Goal: Check status: Check status

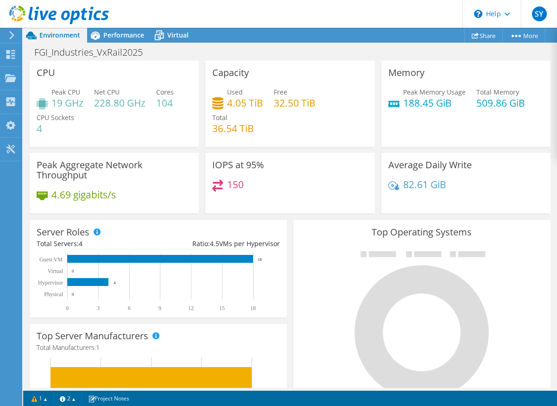
click at [60, 11] on icon at bounding box center [59, 15] width 100 height 19
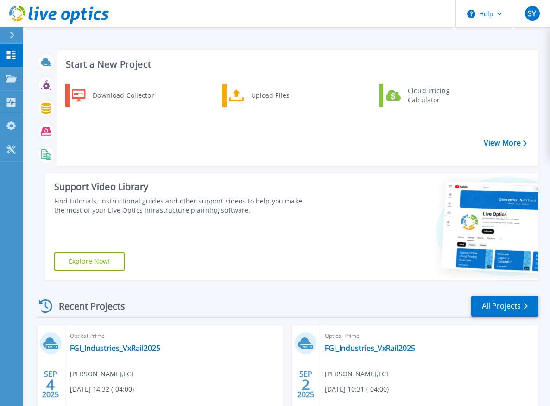
scroll to position [93, 0]
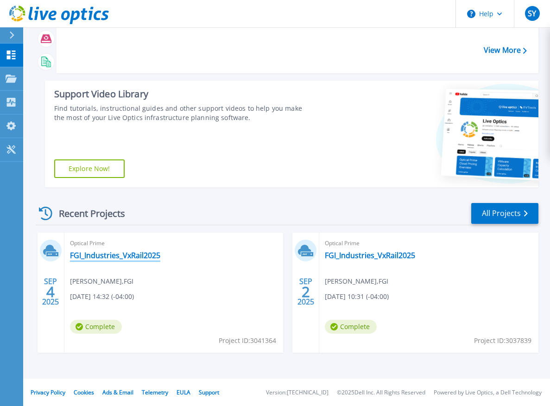
click at [119, 258] on link "FGI_Industries_VxRail2025" at bounding box center [115, 255] width 90 height 9
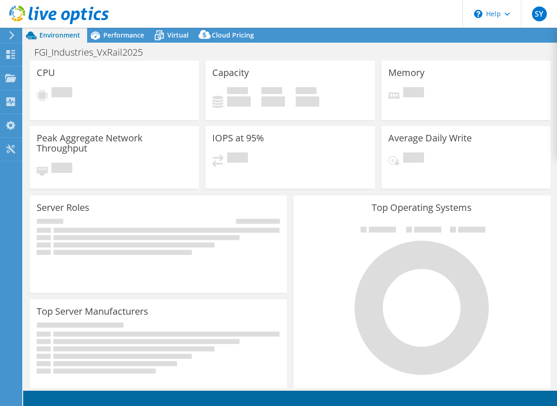
select select "USD"
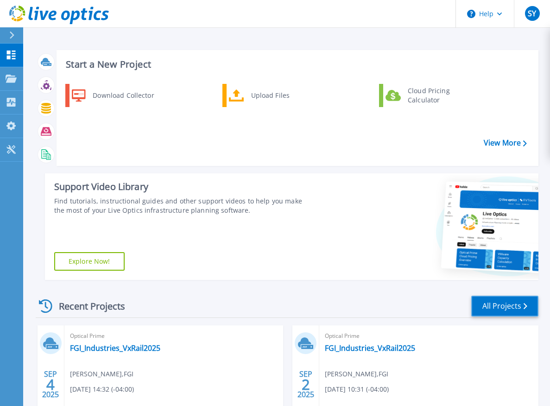
click at [499, 306] on link "All Projects" at bounding box center [504, 306] width 67 height 21
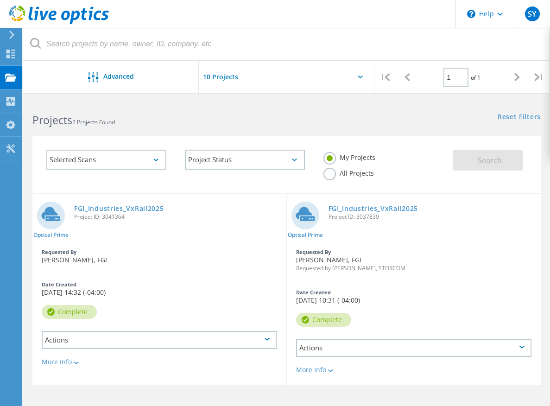
drag, startPoint x: 157, startPoint y: 352, endPoint x: 506, endPoint y: 229, distance: 370.3
click at [157, 352] on div "Project Name Owner Date Created Status Actions Optical Prime FGI_Industries_VxR…" at bounding box center [286, 313] width 508 height 241
click at [277, 331] on div "Actions" at bounding box center [159, 340] width 235 height 18
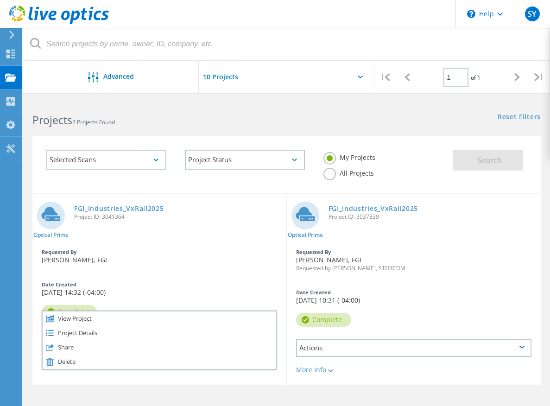
drag, startPoint x: 485, startPoint y: 344, endPoint x: 484, endPoint y: 337, distance: 7.0
click at [485, 344] on div "Project Name Owner Date Created Status Actions Optical Prime FGI_Industries_VxR…" at bounding box center [286, 313] width 508 height 241
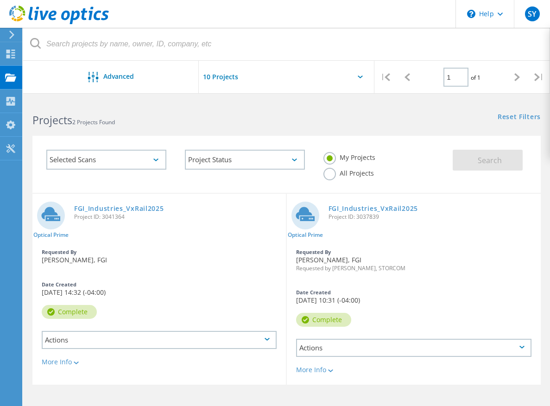
click at [435, 339] on div "Actions" at bounding box center [414, 348] width 236 height 18
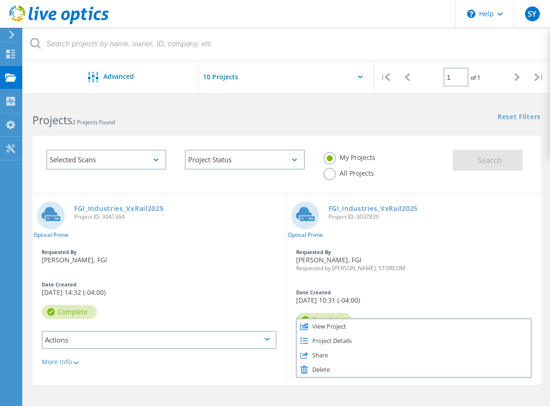
click at [437, 323] on div "Project Name Owner Date Created Status Actions Optical Prime FGI_Industries_VxR…" at bounding box center [286, 313] width 508 height 241
